Goal: Navigation & Orientation: Find specific page/section

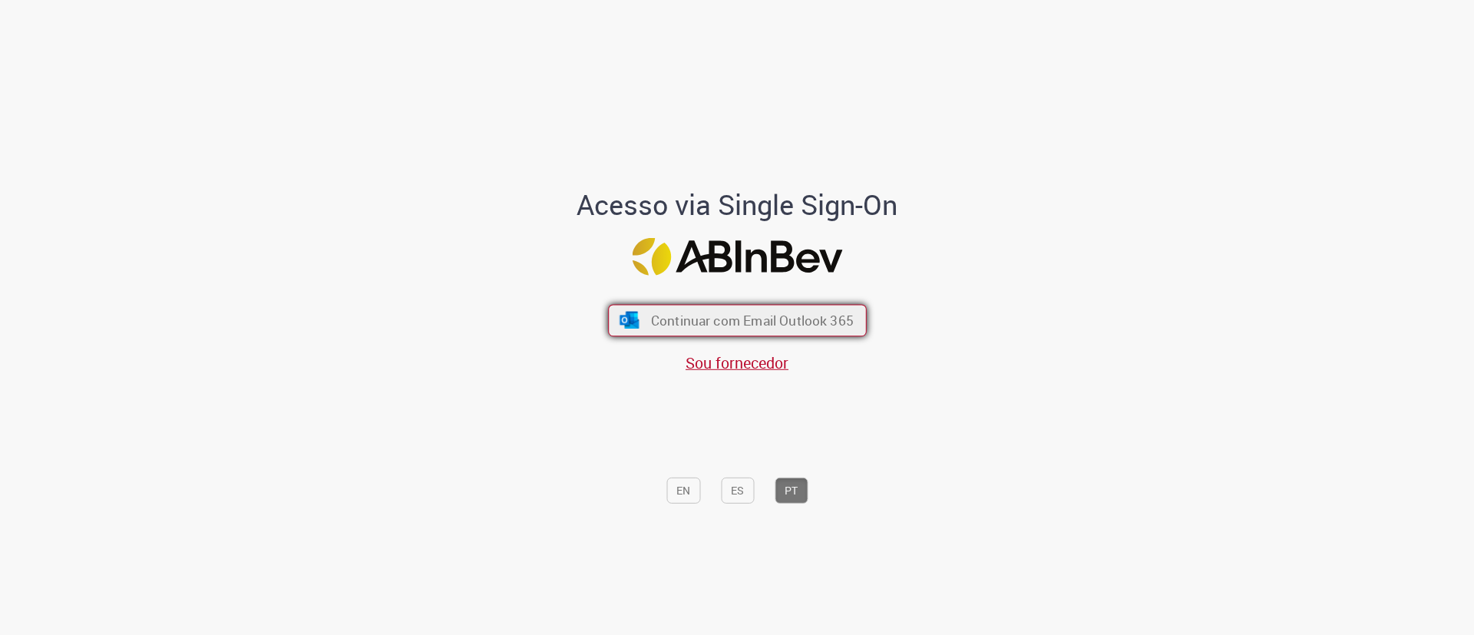
click at [688, 312] on span "Continuar com Email Outlook 365" at bounding box center [751, 321] width 203 height 18
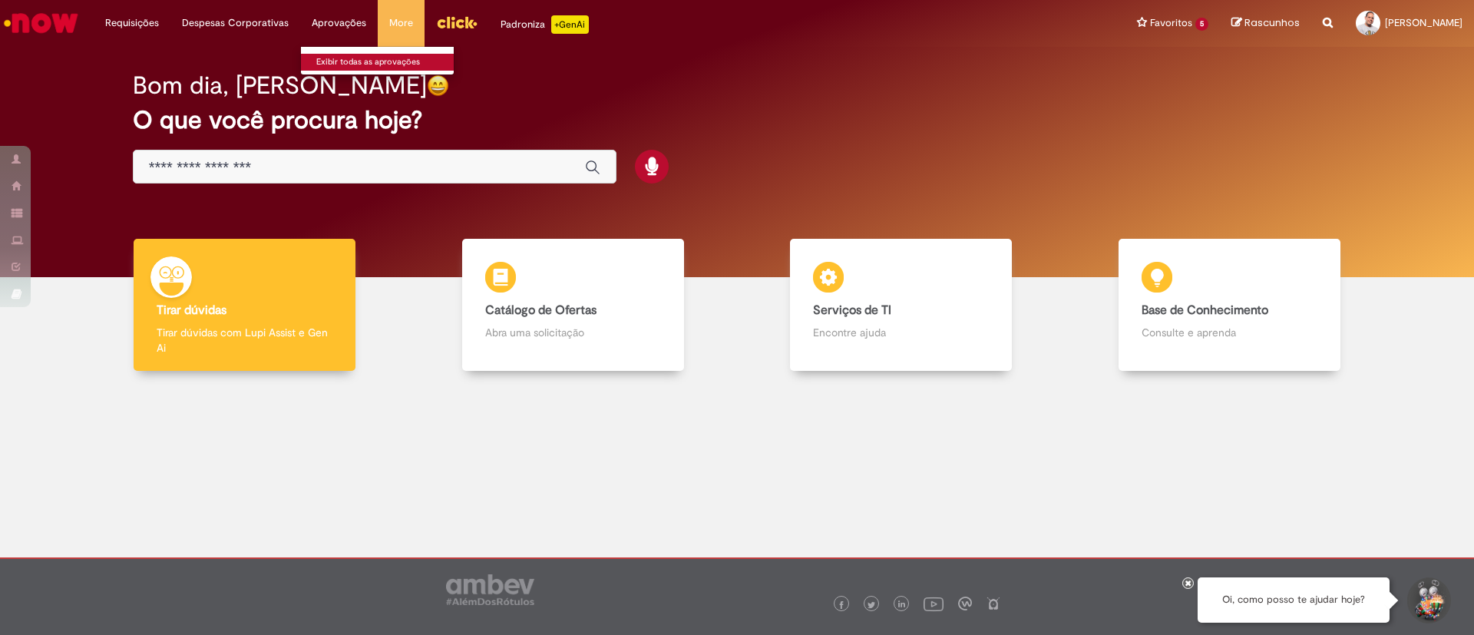
click at [348, 61] on link "Exibir todas as aprovações" at bounding box center [385, 62] width 169 height 17
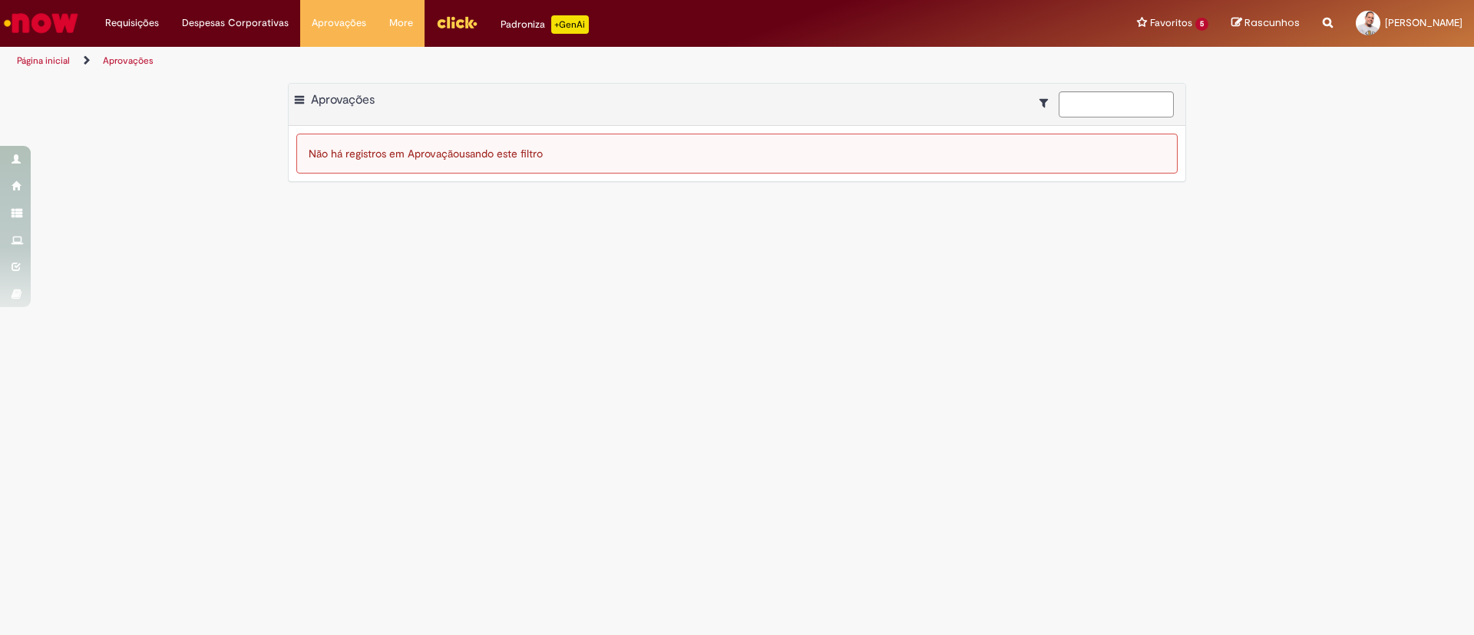
click at [58, 59] on link "Página inicial" at bounding box center [43, 61] width 53 height 12
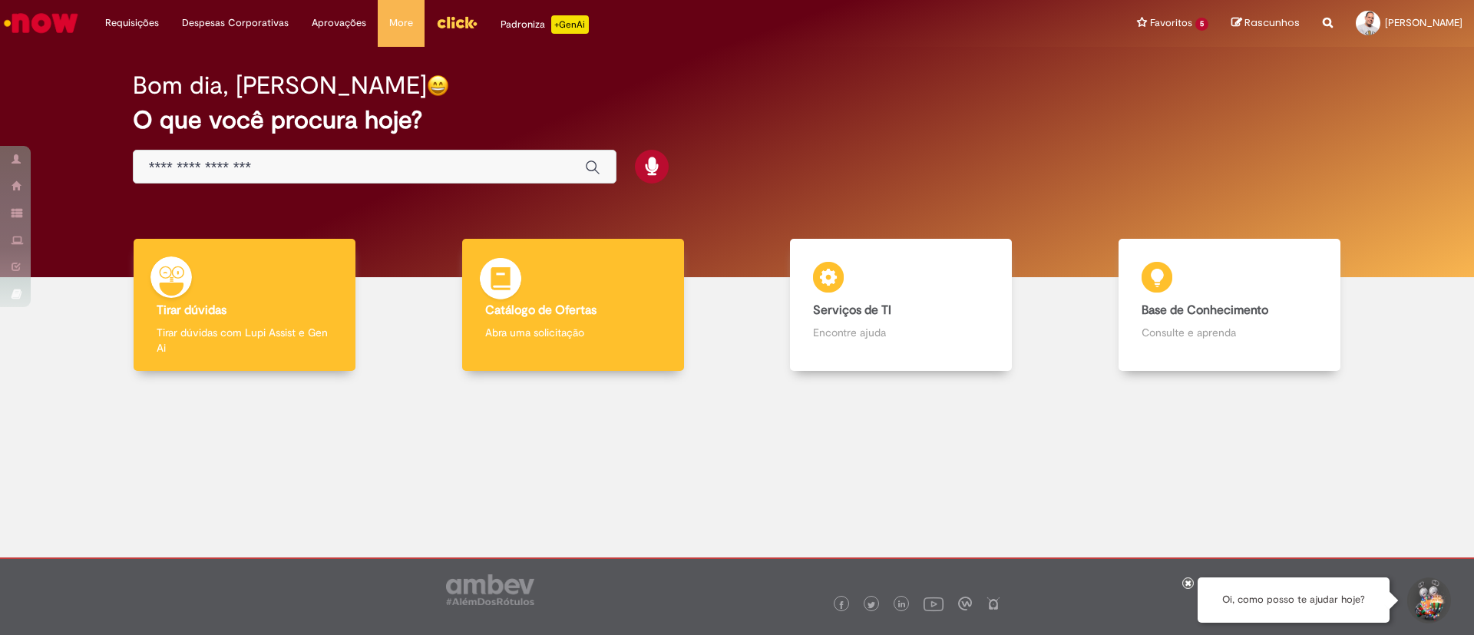
click at [551, 305] on b "Catálogo de Ofertas" at bounding box center [540, 310] width 111 height 15
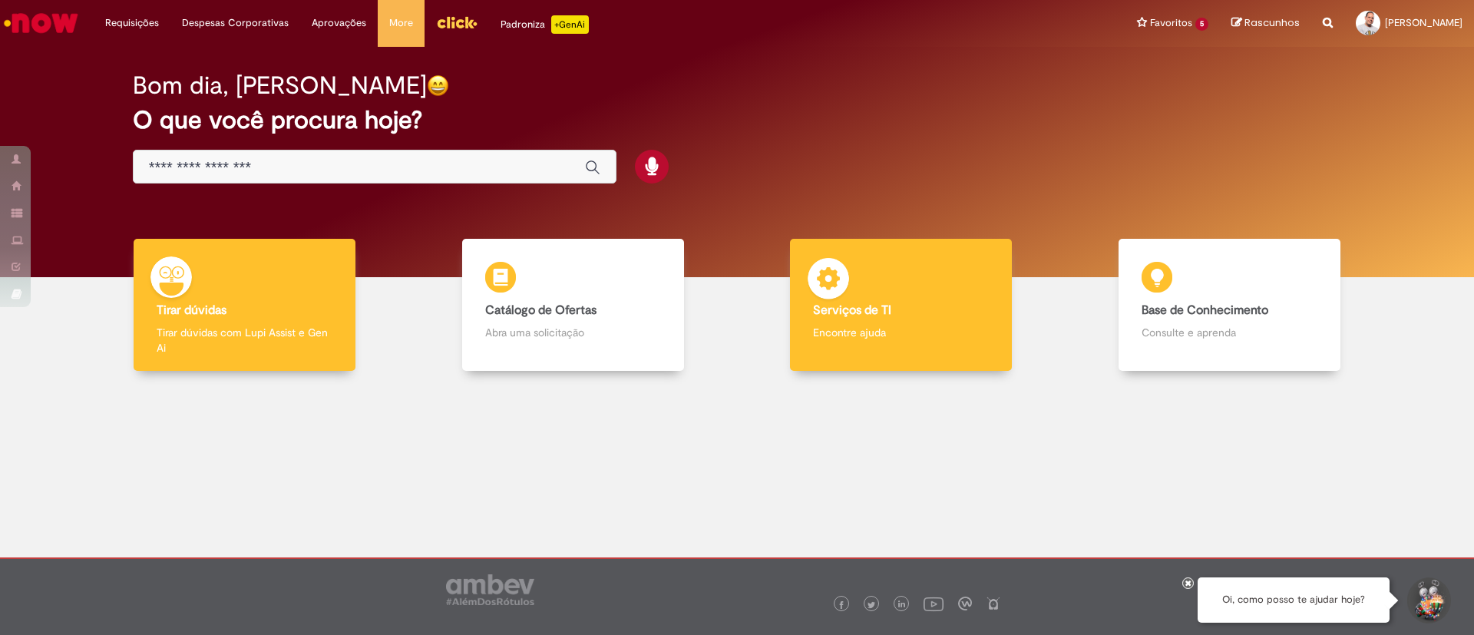
click at [867, 332] on p "Encontre ajuda" at bounding box center [901, 332] width 176 height 15
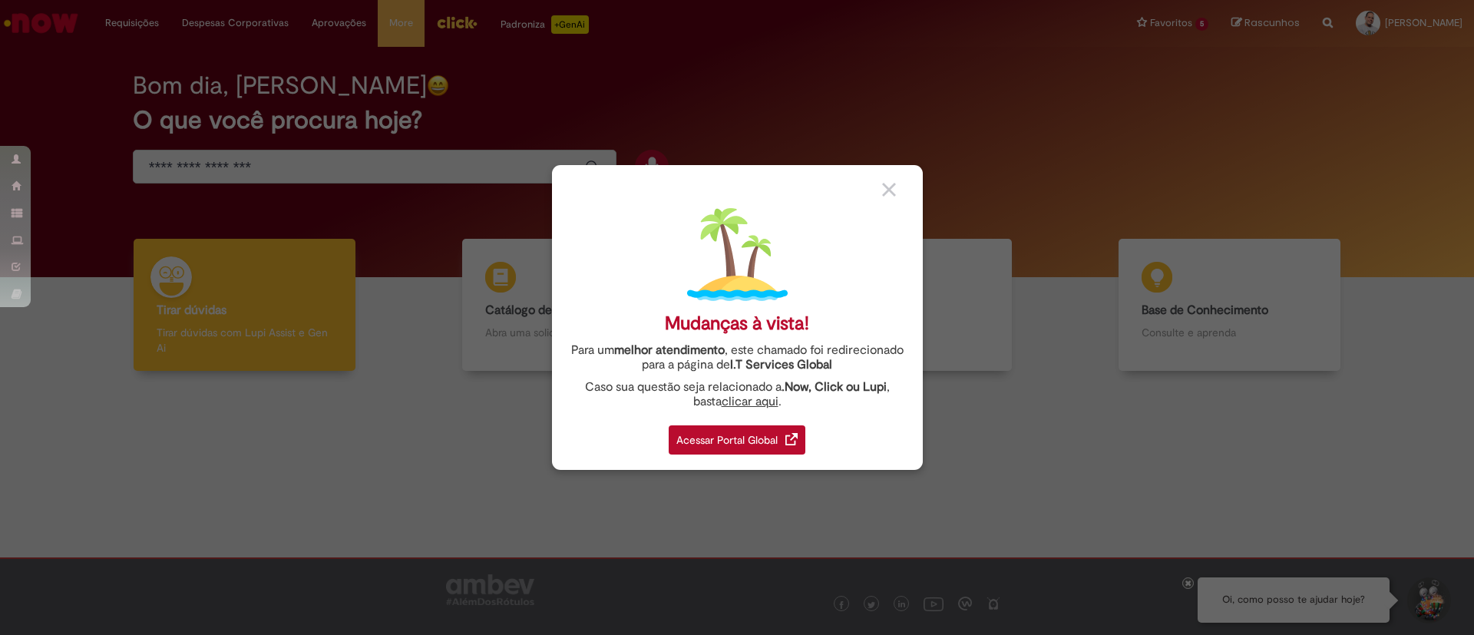
click at [893, 190] on img at bounding box center [889, 190] width 14 height 14
